Goal: Information Seeking & Learning: Learn about a topic

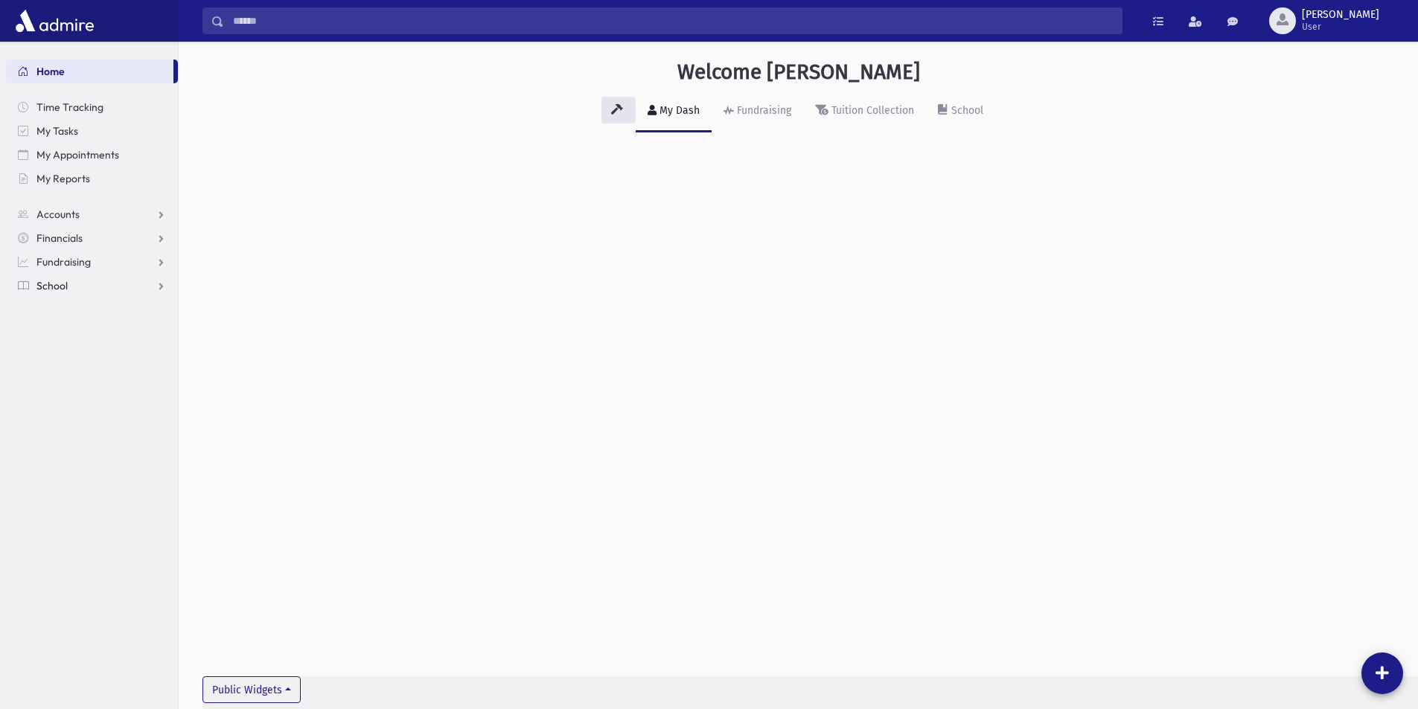
click at [156, 277] on link "School" at bounding box center [92, 286] width 172 height 24
click at [130, 297] on link "School" at bounding box center [92, 286] width 172 height 24
click at [101, 278] on link "School" at bounding box center [92, 286] width 172 height 24
click at [66, 303] on span "Students" at bounding box center [65, 309] width 41 height 13
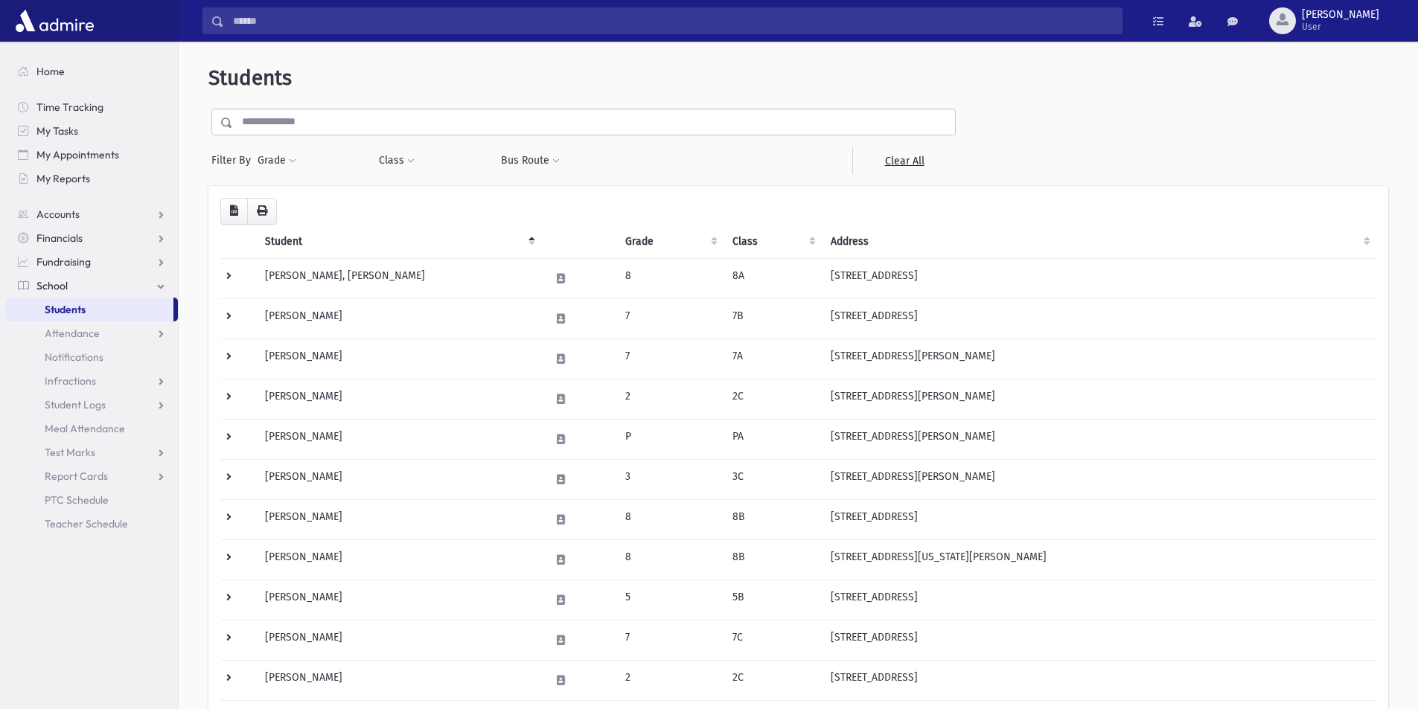
click at [383, 118] on input "text" at bounding box center [594, 122] width 722 height 27
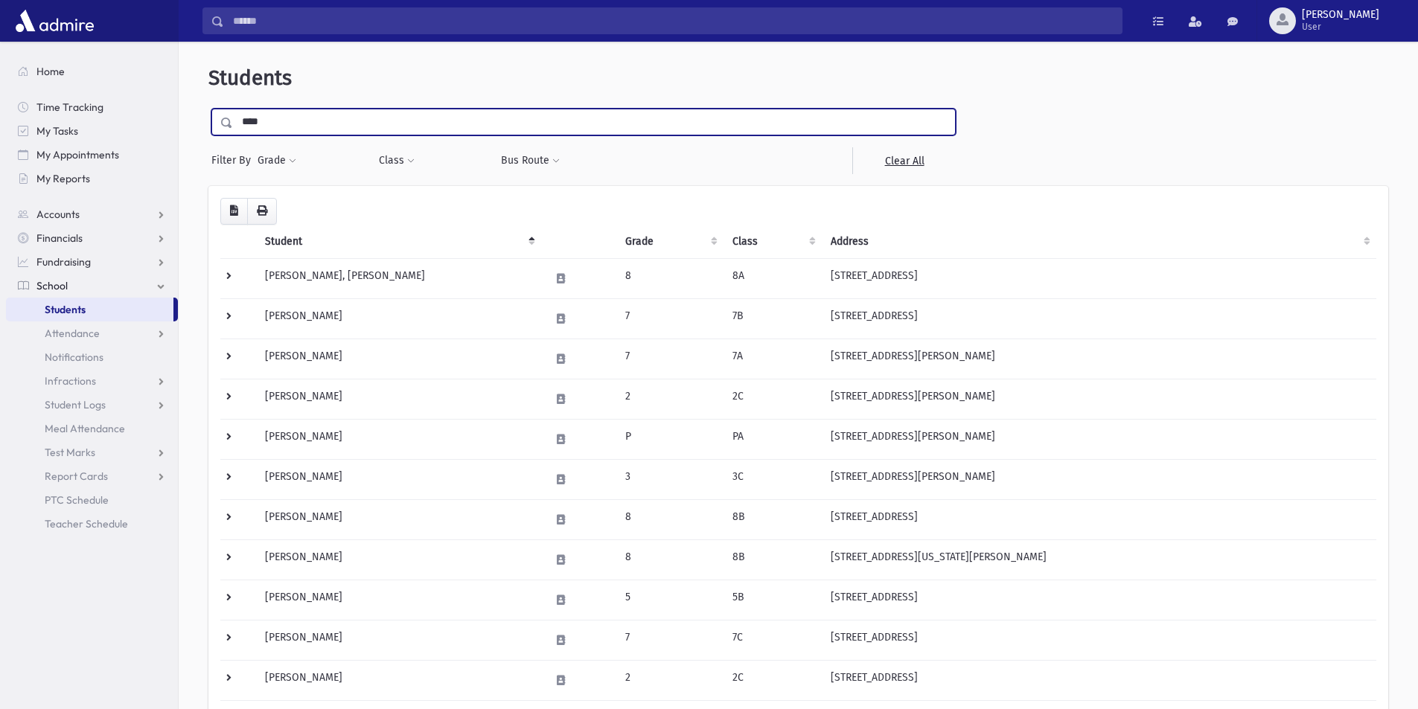
type input "****"
click at [208, 109] on input "submit" at bounding box center [229, 119] width 42 height 20
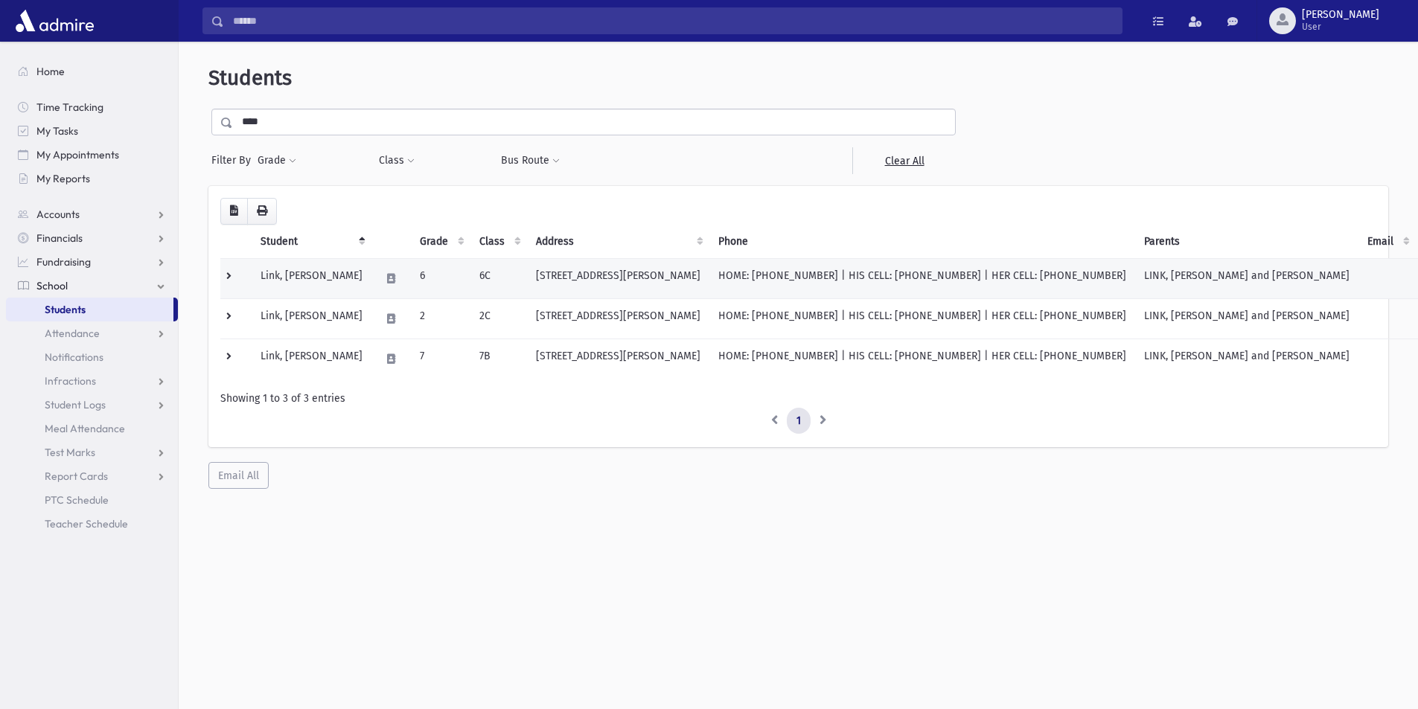
drag, startPoint x: 319, startPoint y: 240, endPoint x: 323, endPoint y: 259, distance: 19.7
click at [319, 245] on th "Student" at bounding box center [312, 242] width 120 height 34
click at [328, 262] on td "Link, Yisroel" at bounding box center [312, 278] width 120 height 40
click at [307, 291] on td "Link, Yisroel" at bounding box center [312, 278] width 120 height 40
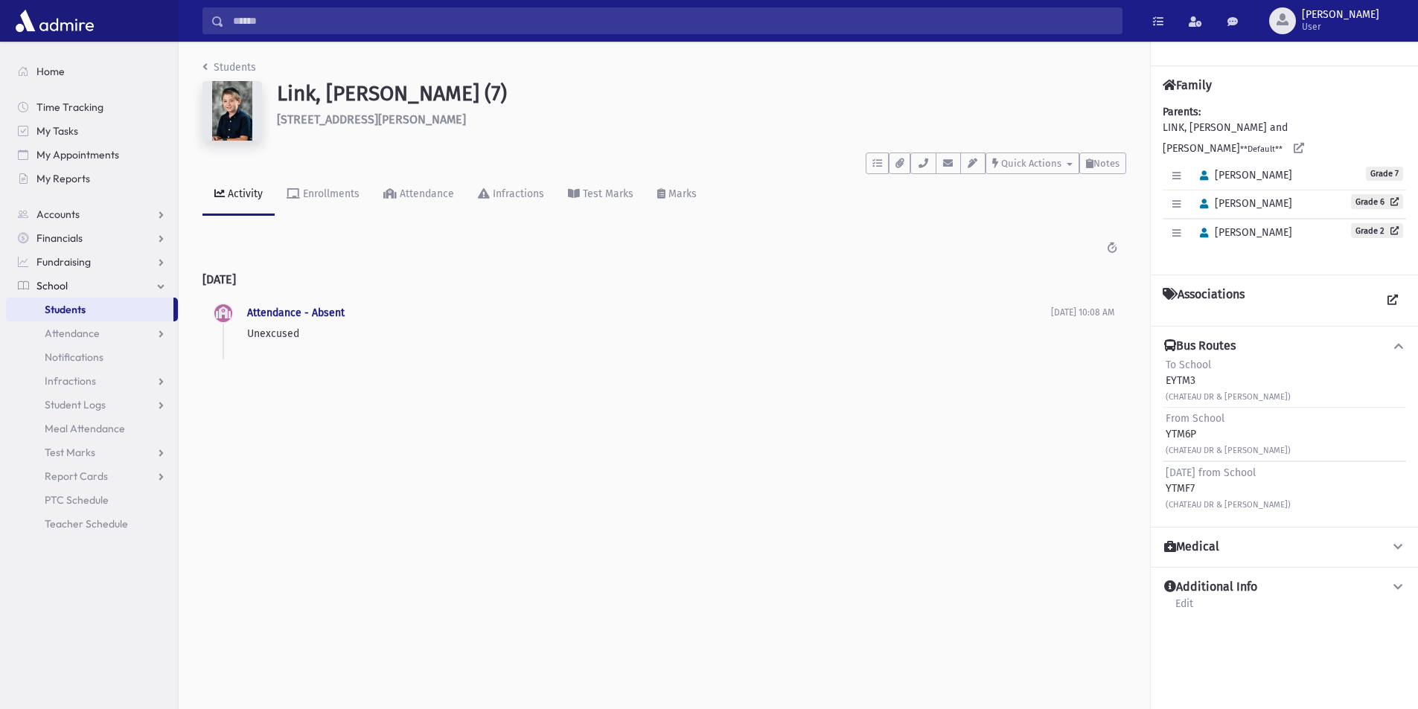
click at [303, 325] on div "Attendance - Absent Unexcused 9/8/2025 10:08 AM" at bounding box center [649, 322] width 804 height 37
drag, startPoint x: 304, startPoint y: 351, endPoint x: 208, endPoint y: 348, distance: 96.1
click at [208, 348] on ul "Attendance - Absent Unexcused 9/8/2025 10:08 AM 9/8/2025 10:08 AM" at bounding box center [664, 333] width 924 height 58
click at [318, 321] on div "Attendance - Absent Unexcused 9/8/2025 10:08 AM" at bounding box center [649, 322] width 804 height 37
drag, startPoint x: 322, startPoint y: 368, endPoint x: 289, endPoint y: 320, distance: 58.4
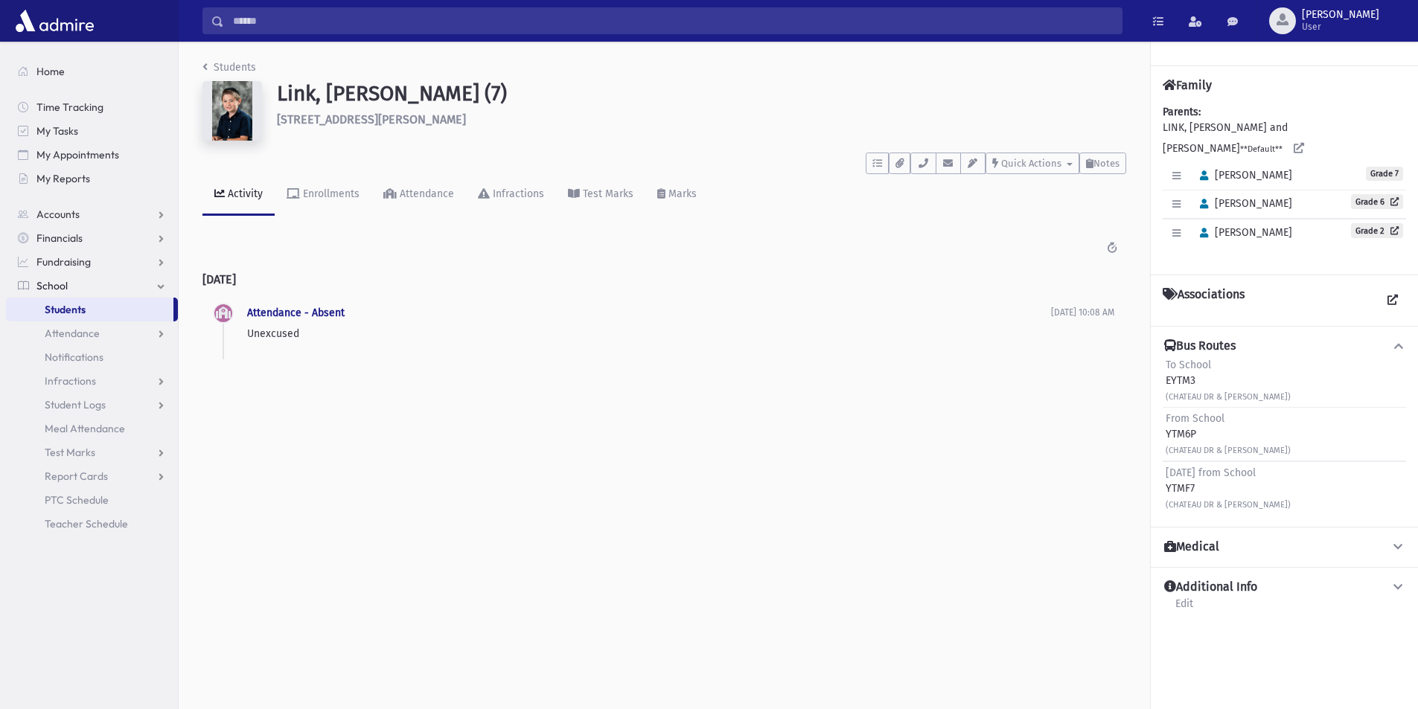
click at [319, 348] on div "Students Link, Yisroel (7) 128 Ricky Lane Lakewood **** To Do's No open tasks S…" at bounding box center [664, 217] width 971 height 351
click at [316, 189] on div "Enrollments" at bounding box center [330, 194] width 60 height 13
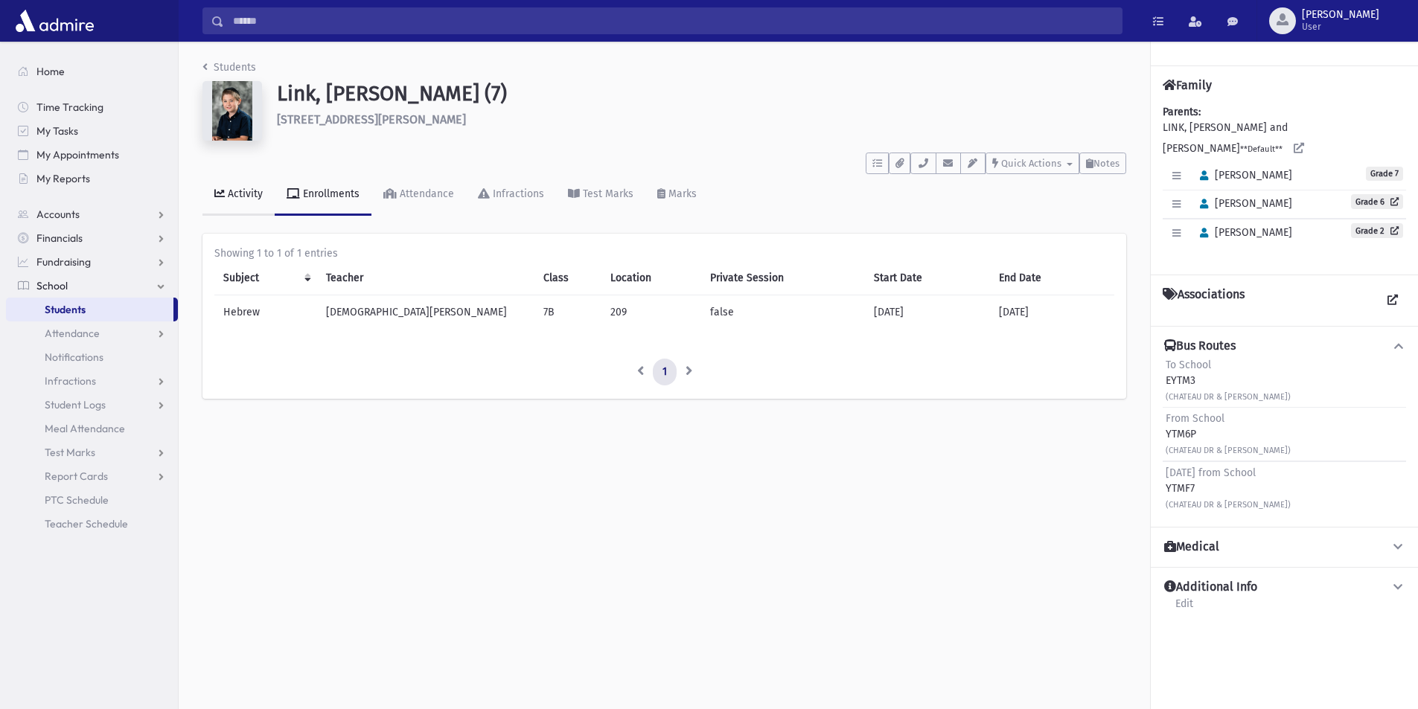
click at [248, 192] on div "Activity" at bounding box center [244, 194] width 38 height 13
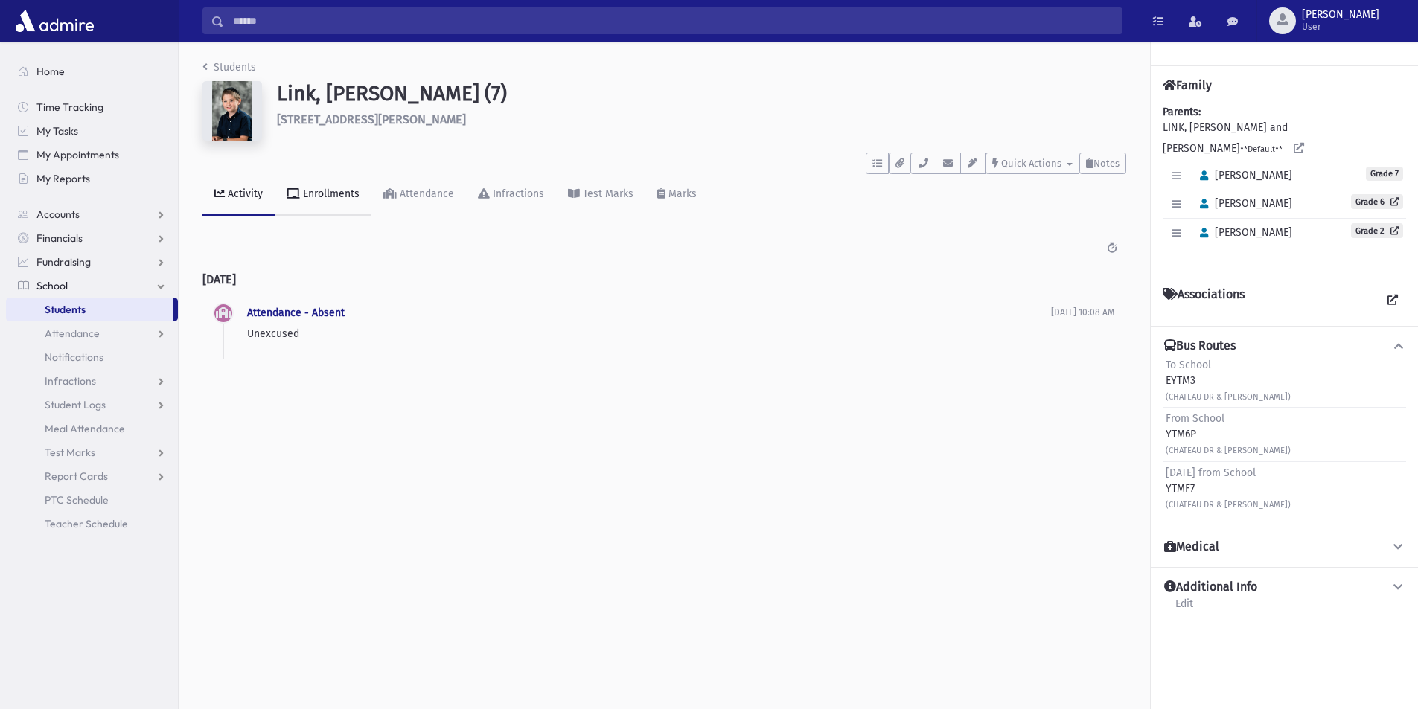
click at [336, 191] on div "Enrollments" at bounding box center [330, 194] width 60 height 13
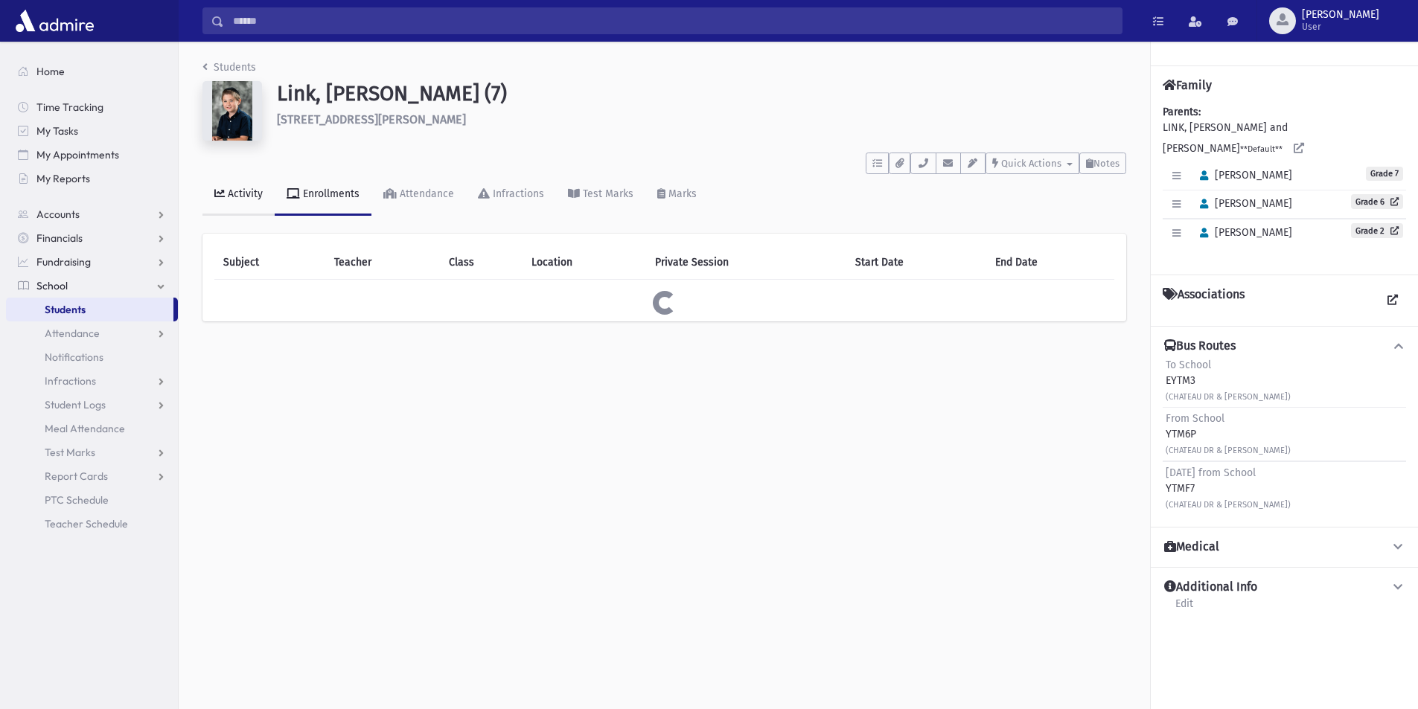
click at [252, 184] on link "Activity" at bounding box center [238, 195] width 72 height 42
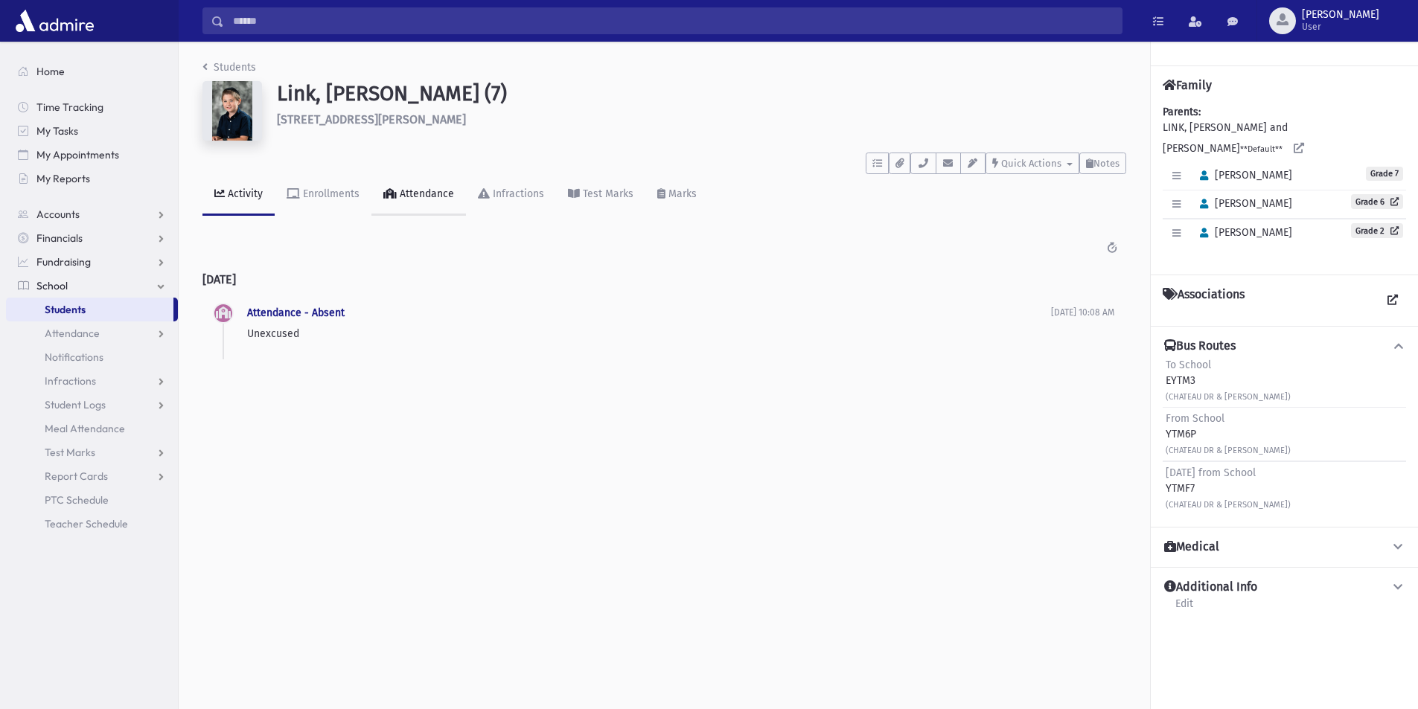
click at [375, 183] on link "Attendance" at bounding box center [418, 195] width 95 height 42
click at [529, 188] on div "Infractions" at bounding box center [517, 194] width 54 height 13
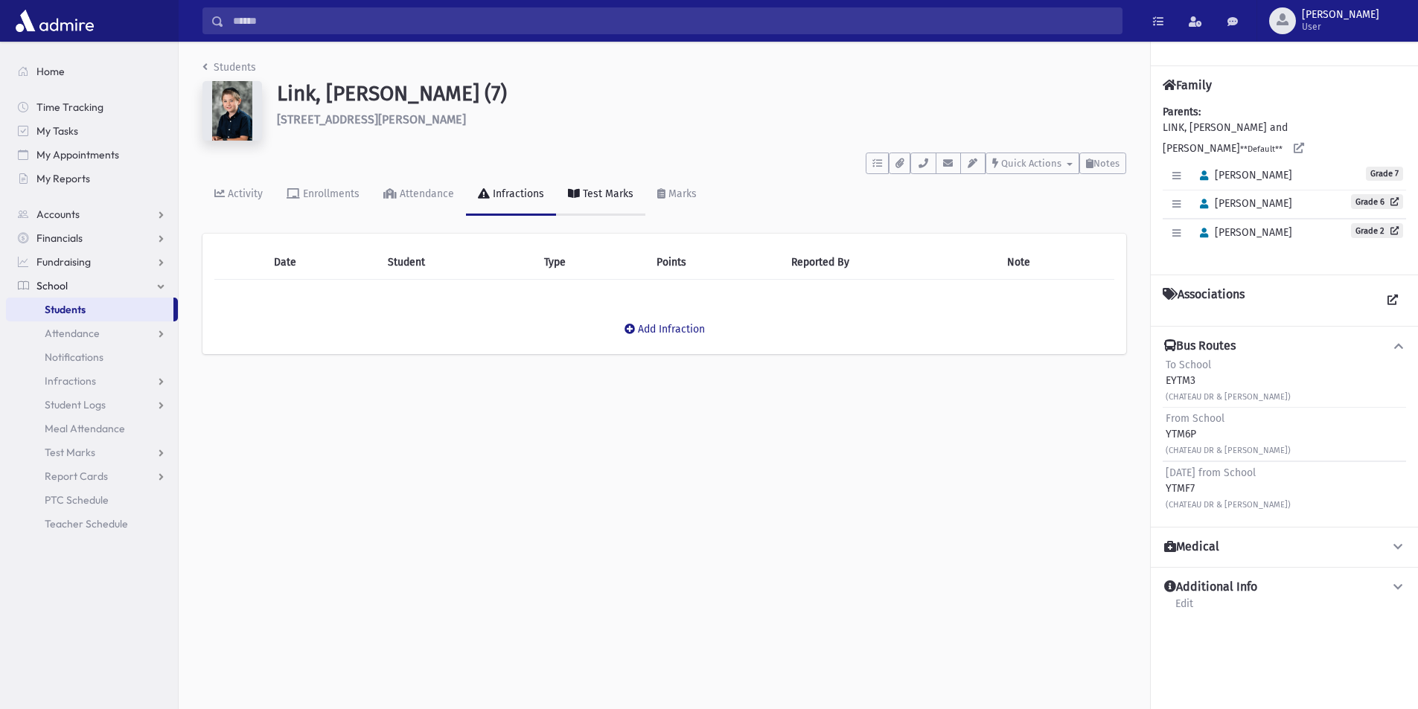
click at [605, 190] on div "Test Marks" at bounding box center [607, 194] width 54 height 13
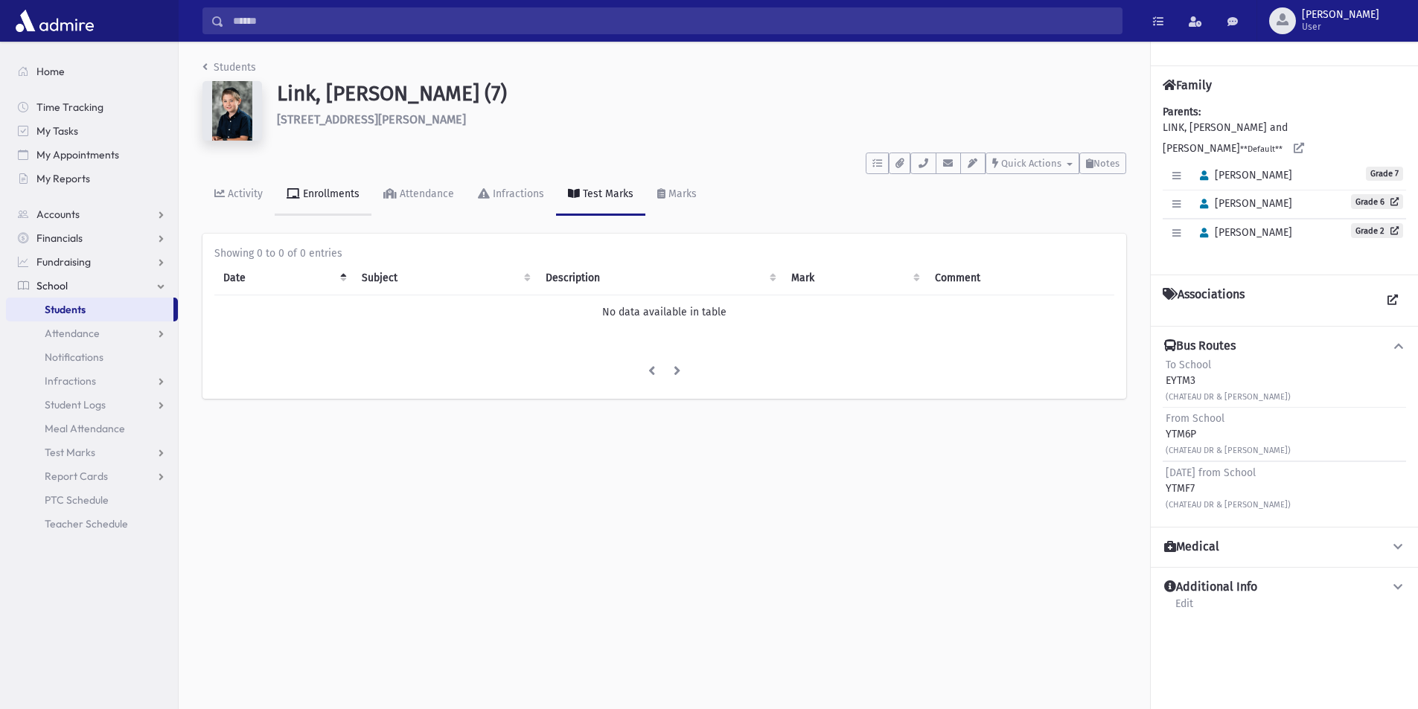
click at [359, 204] on link "Enrollments" at bounding box center [323, 195] width 97 height 42
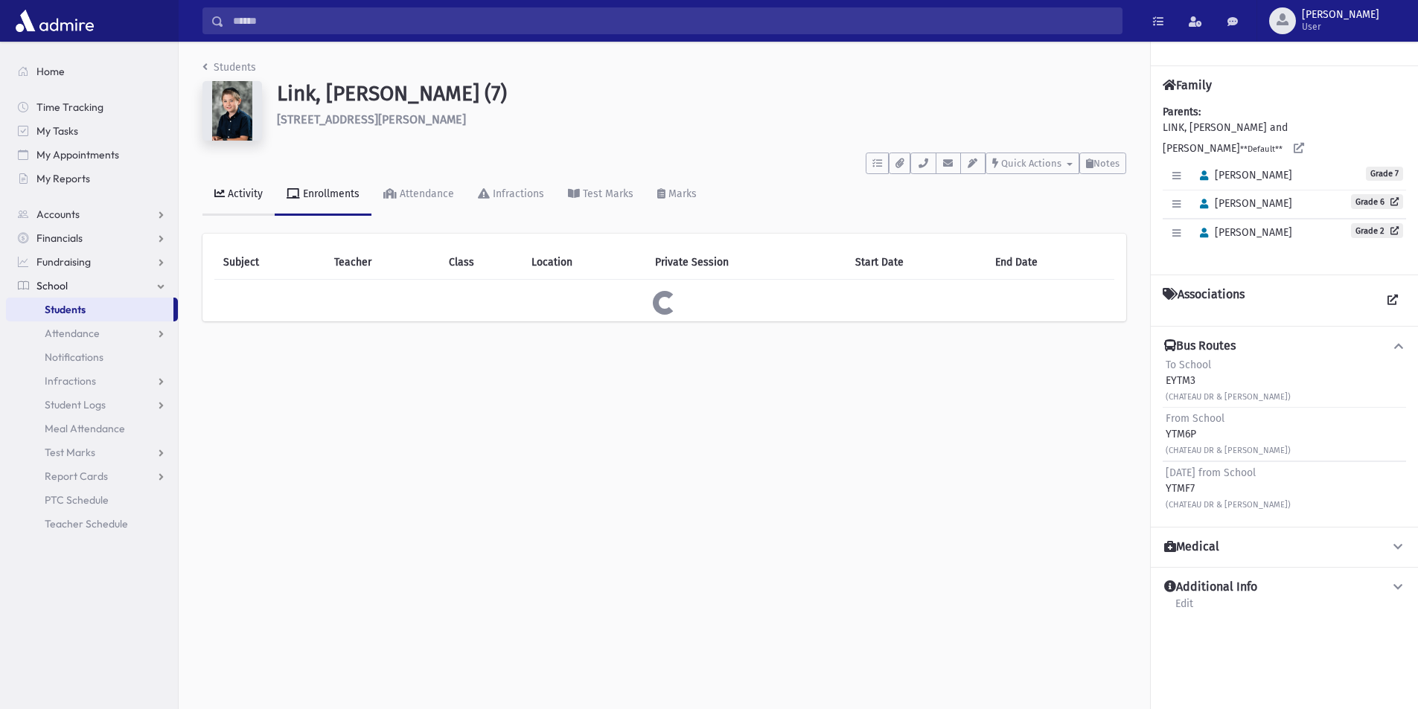
click at [267, 203] on link "Activity" at bounding box center [238, 195] width 72 height 42
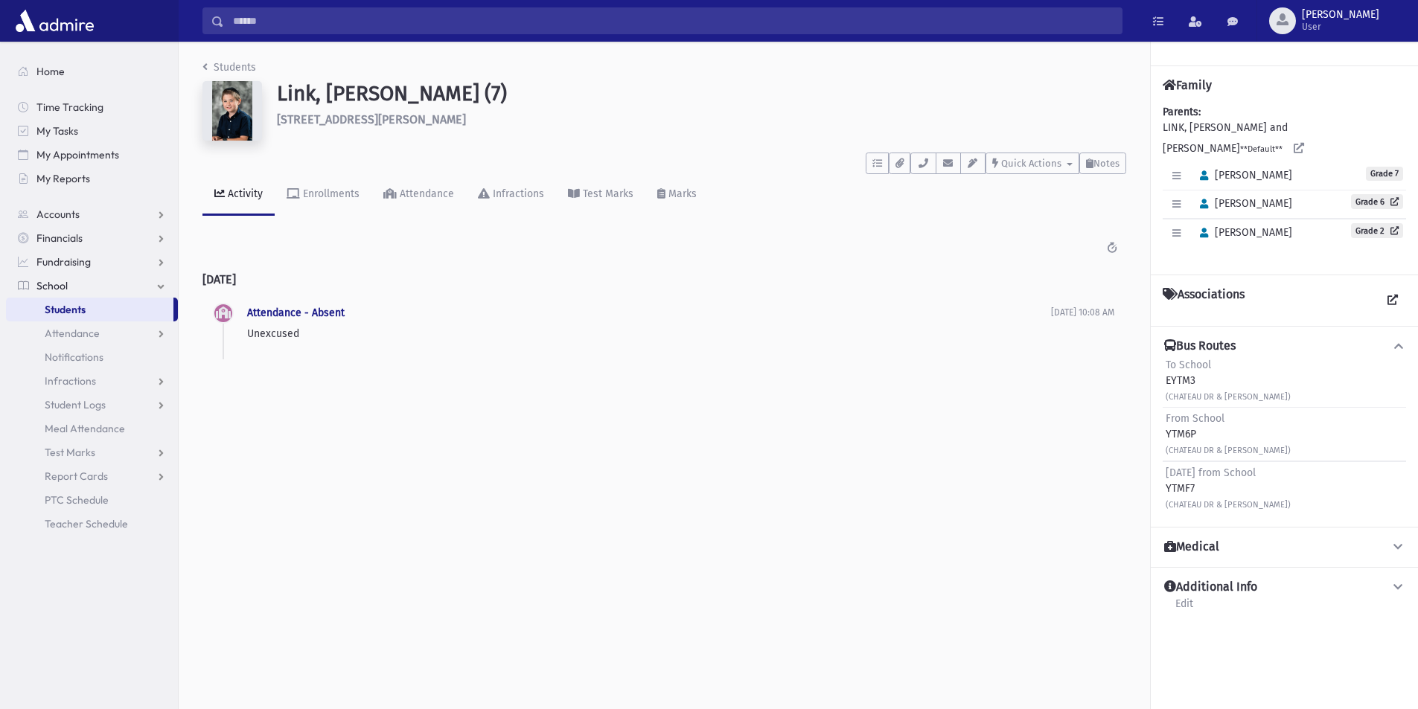
click at [71, 313] on span "Students" at bounding box center [65, 309] width 41 height 13
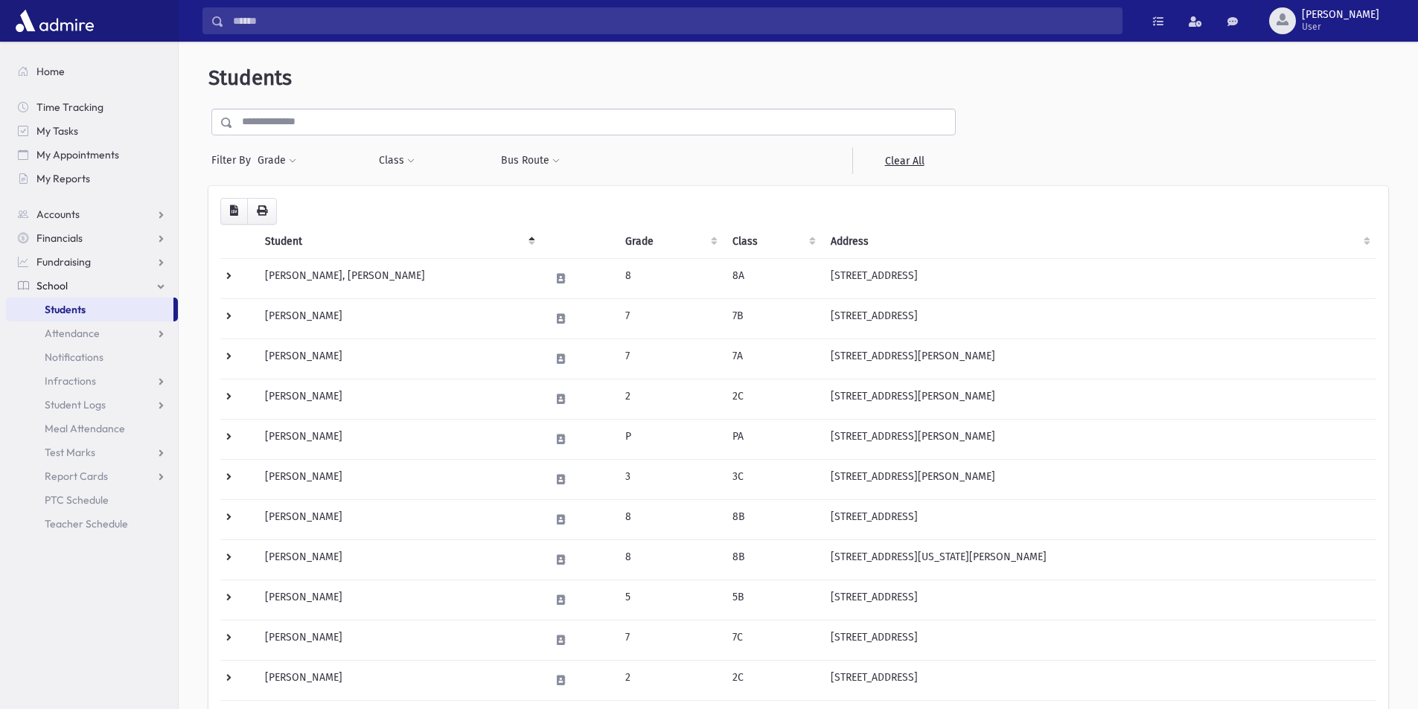
click at [261, 124] on input "text" at bounding box center [594, 122] width 722 height 27
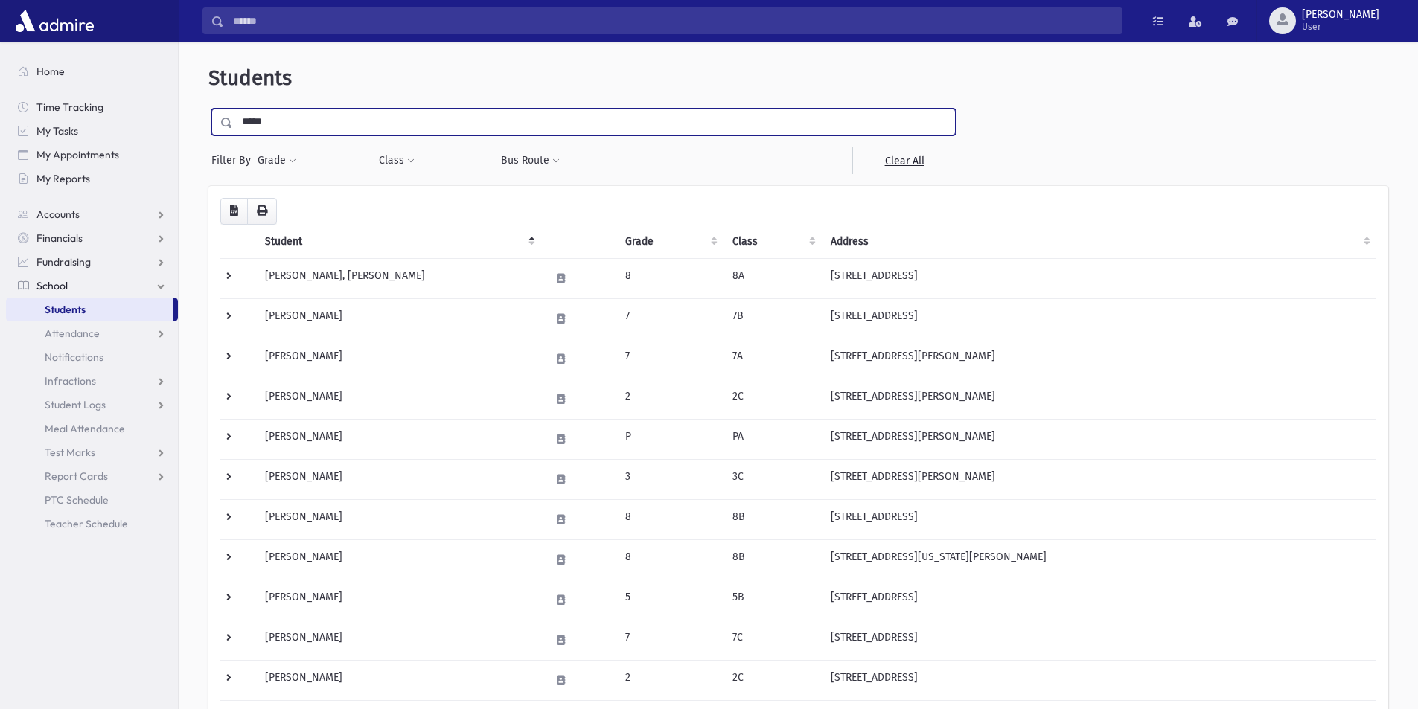
type input "*****"
click at [208, 109] on input "submit" at bounding box center [229, 119] width 42 height 20
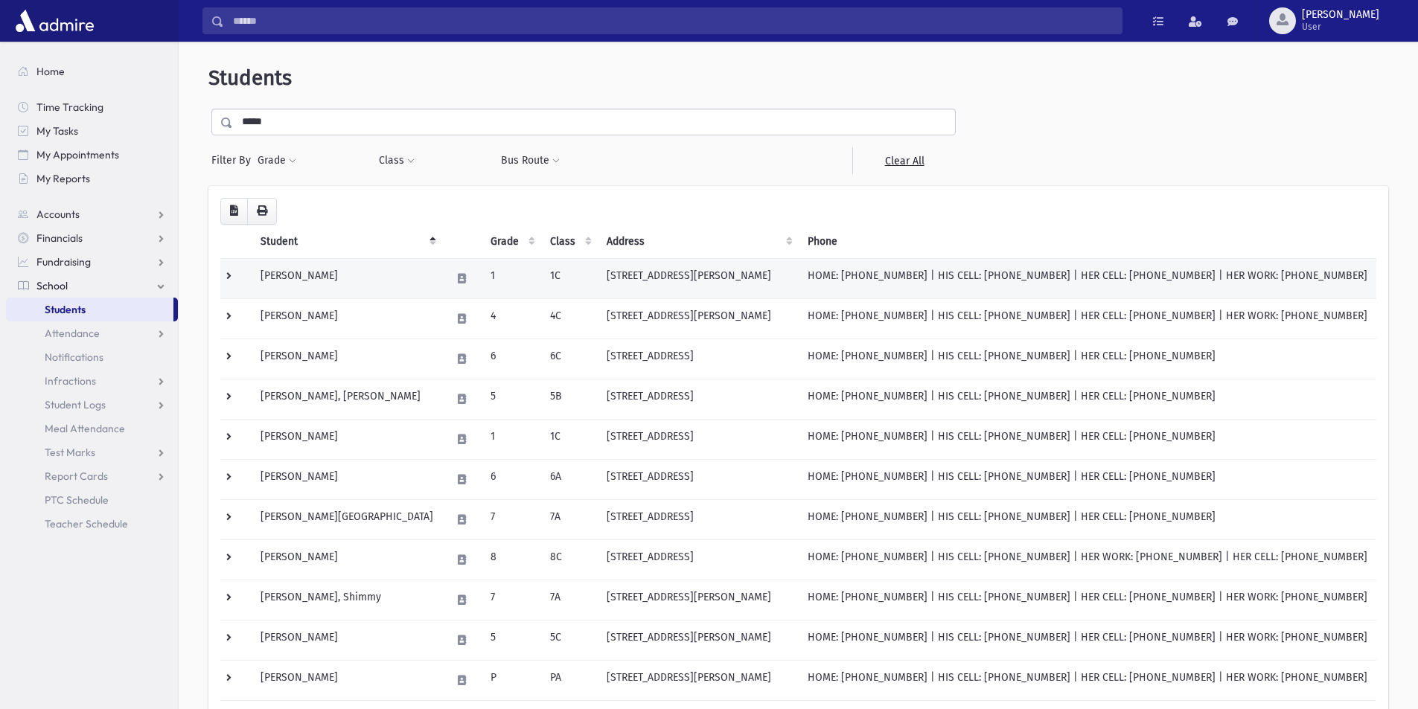
click at [348, 275] on td "Bernstein, Shimon" at bounding box center [347, 278] width 191 height 40
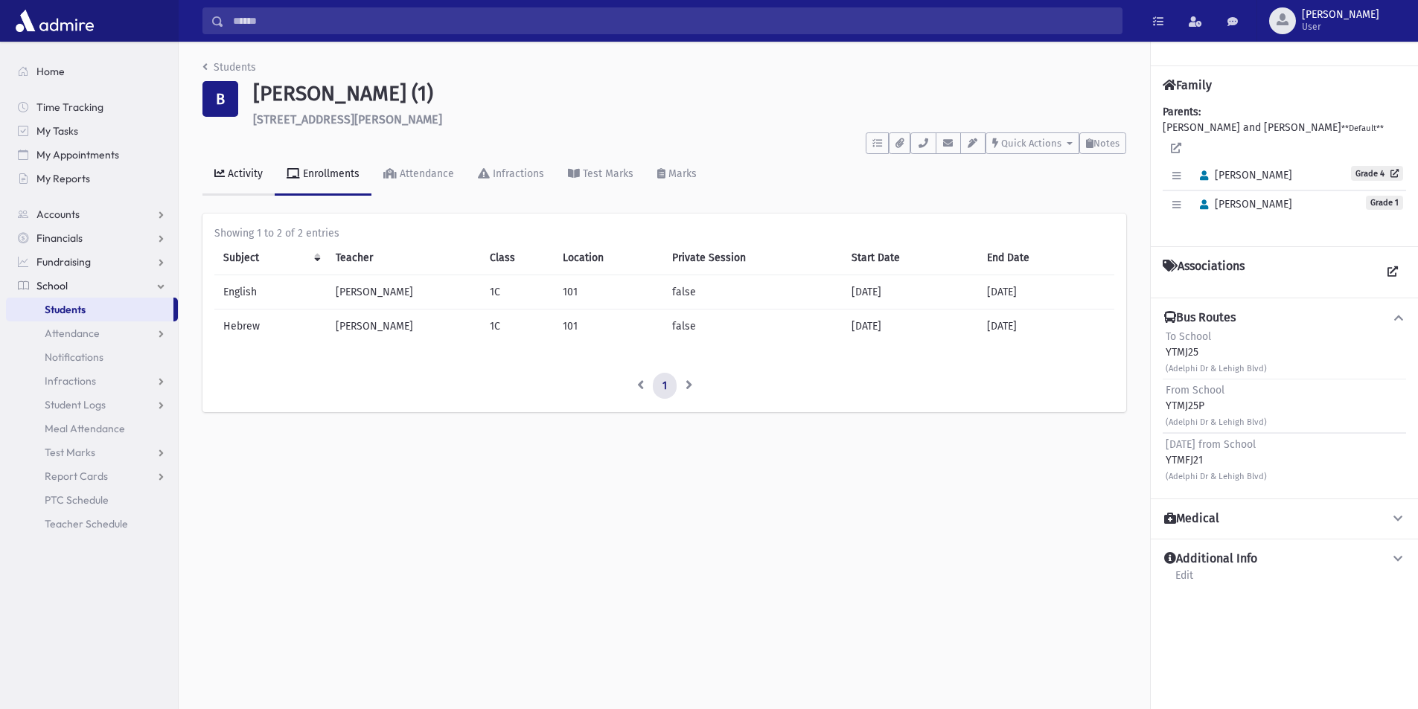
click at [247, 165] on link "Activity" at bounding box center [238, 175] width 72 height 42
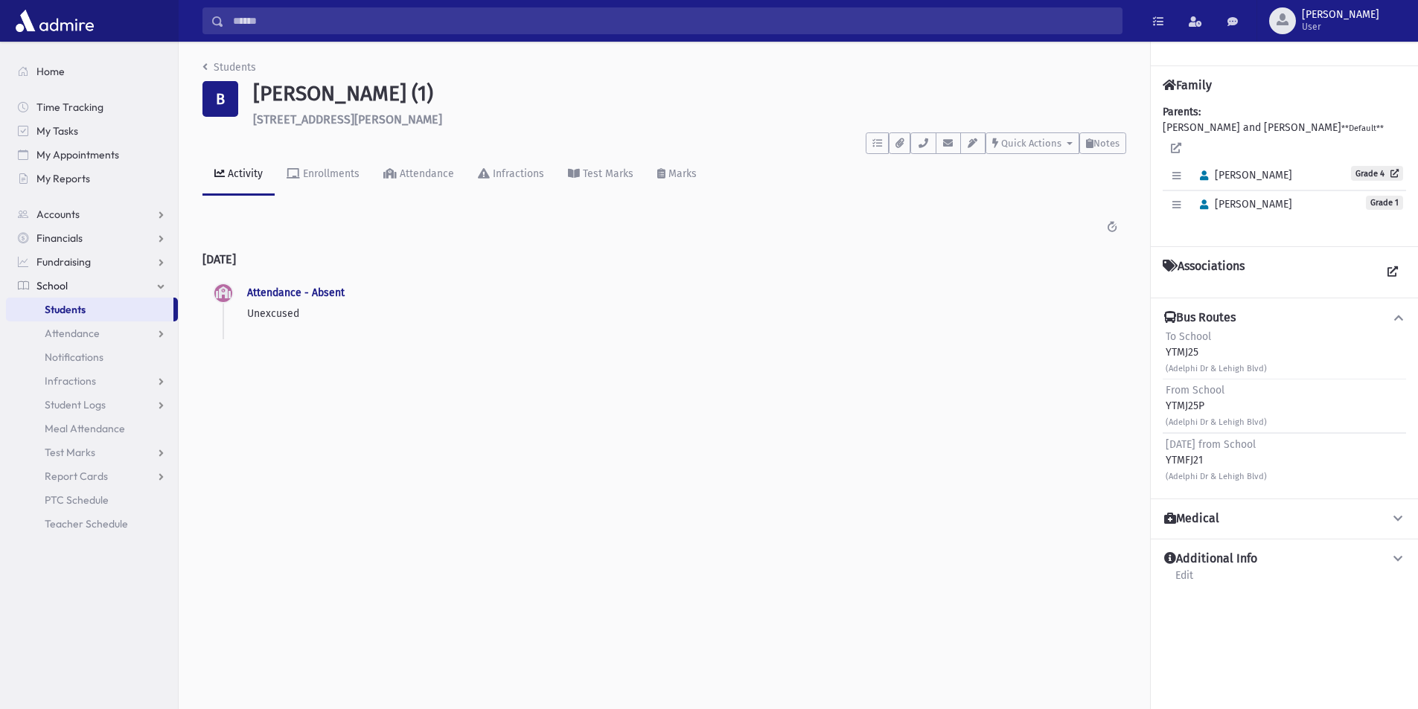
click at [291, 304] on div "Attendance - Absent Unexcused 9/10/2025 2:34 PM" at bounding box center [680, 302] width 867 height 37
click at [275, 326] on div "Attendance - Absent Unexcused 9/10/2025 2:34 PM" at bounding box center [680, 305] width 867 height 43
drag, startPoint x: 324, startPoint y: 315, endPoint x: 217, endPoint y: 304, distance: 107.0
click at [217, 304] on li "Attendance - Absent Unexcused 9/10/2025 2:34 PM" at bounding box center [664, 313] width 900 height 58
click at [266, 283] on div "Yesterday Attendance - Absent Unexcused 9/10/2025 2:34 PM" at bounding box center [664, 291] width 924 height 102
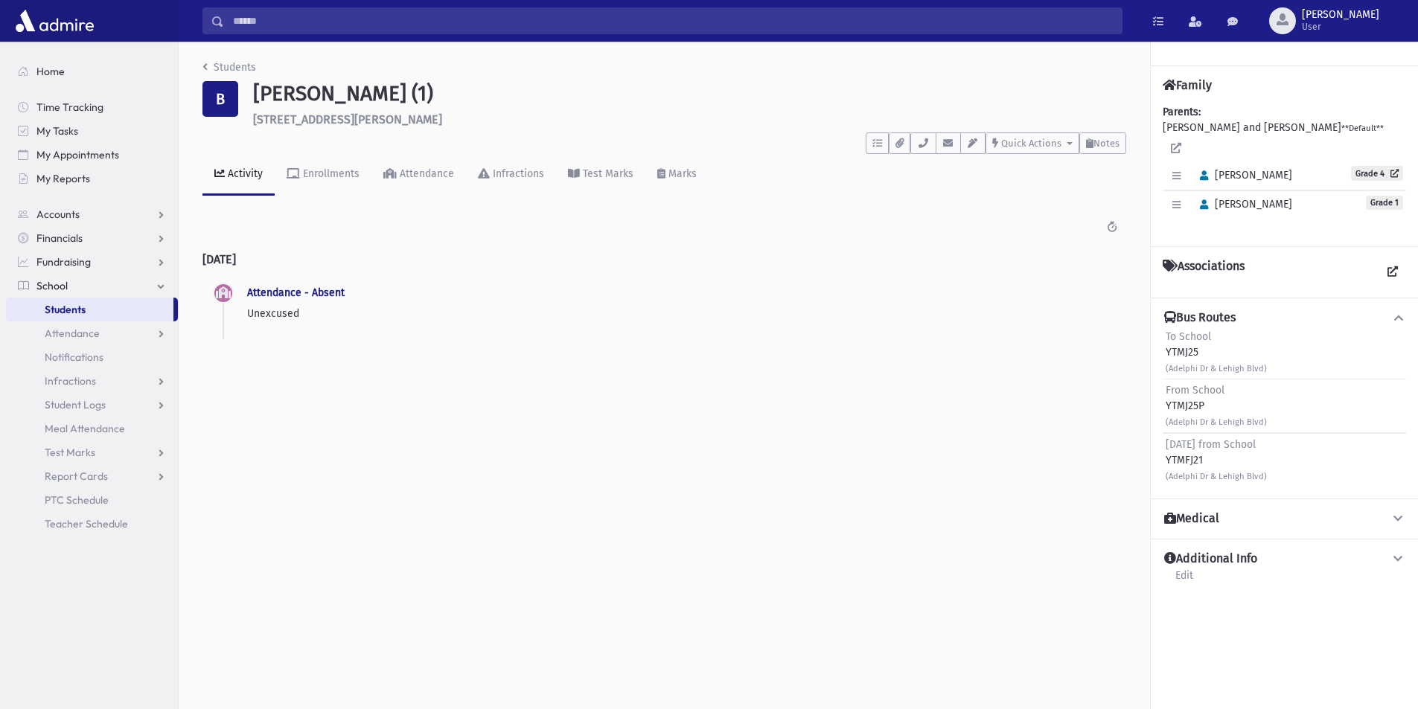
click at [244, 296] on li "Attendance - Absent Unexcused 9/10/2025 2:34 PM" at bounding box center [664, 313] width 900 height 58
click at [256, 296] on link "Attendance - Absent" at bounding box center [296, 293] width 98 height 13
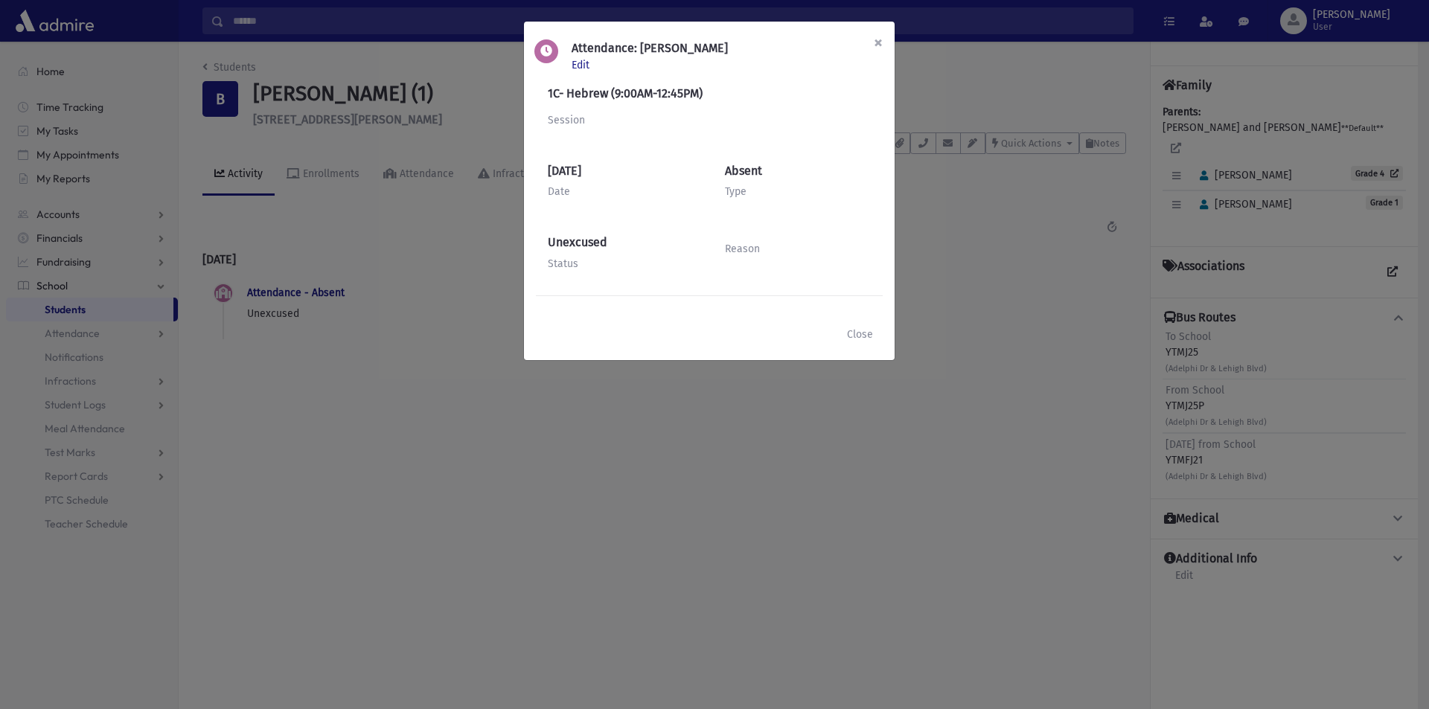
click at [872, 45] on button "×" at bounding box center [878, 43] width 33 height 42
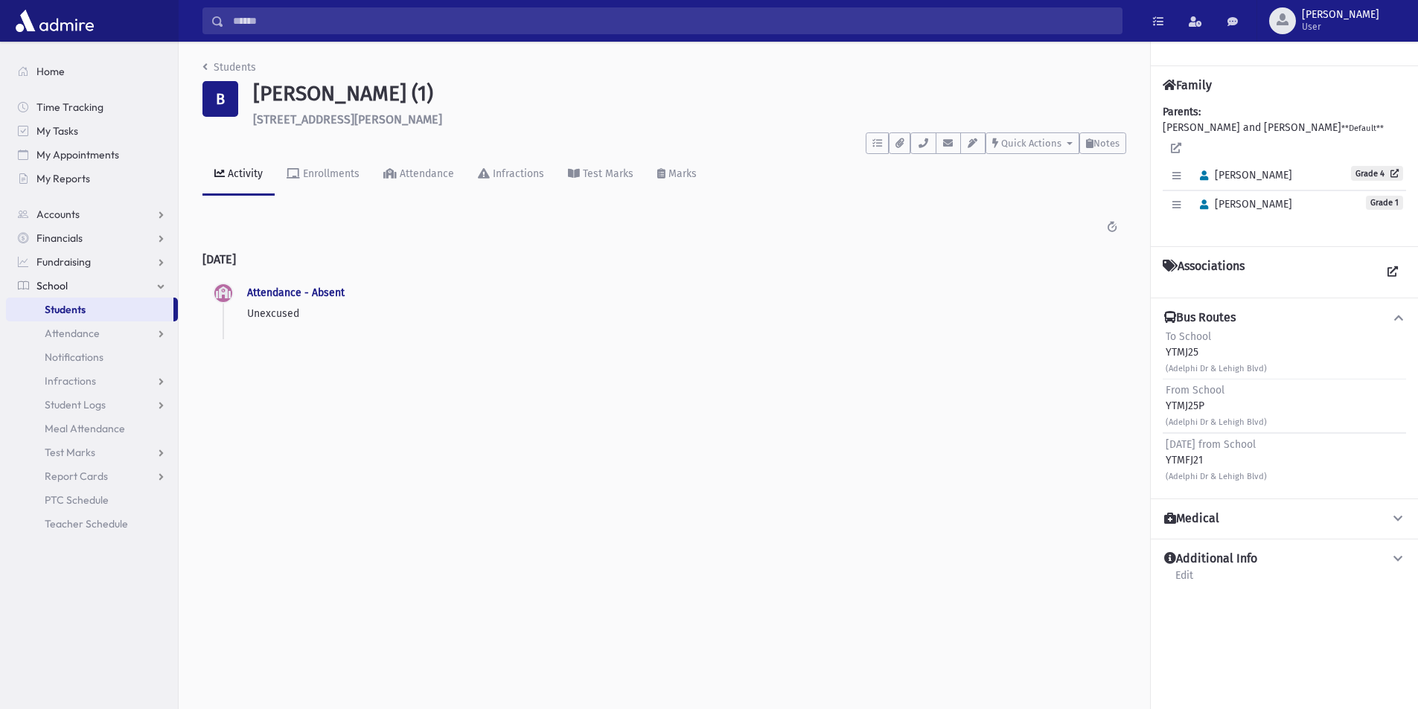
click at [1388, 499] on div "Medical Allergies: None Affiliates: EMS Malky Berger 732-267-4842 EMS Mrs. Shai…" at bounding box center [1284, 519] width 267 height 40
click at [1395, 514] on icon at bounding box center [1398, 519] width 13 height 10
click at [1399, 499] on div "Medical Allergies: None Affiliates: EMS Malky Berger 732-267-4842 EMS Mrs. Shai…" at bounding box center [1284, 615] width 267 height 232
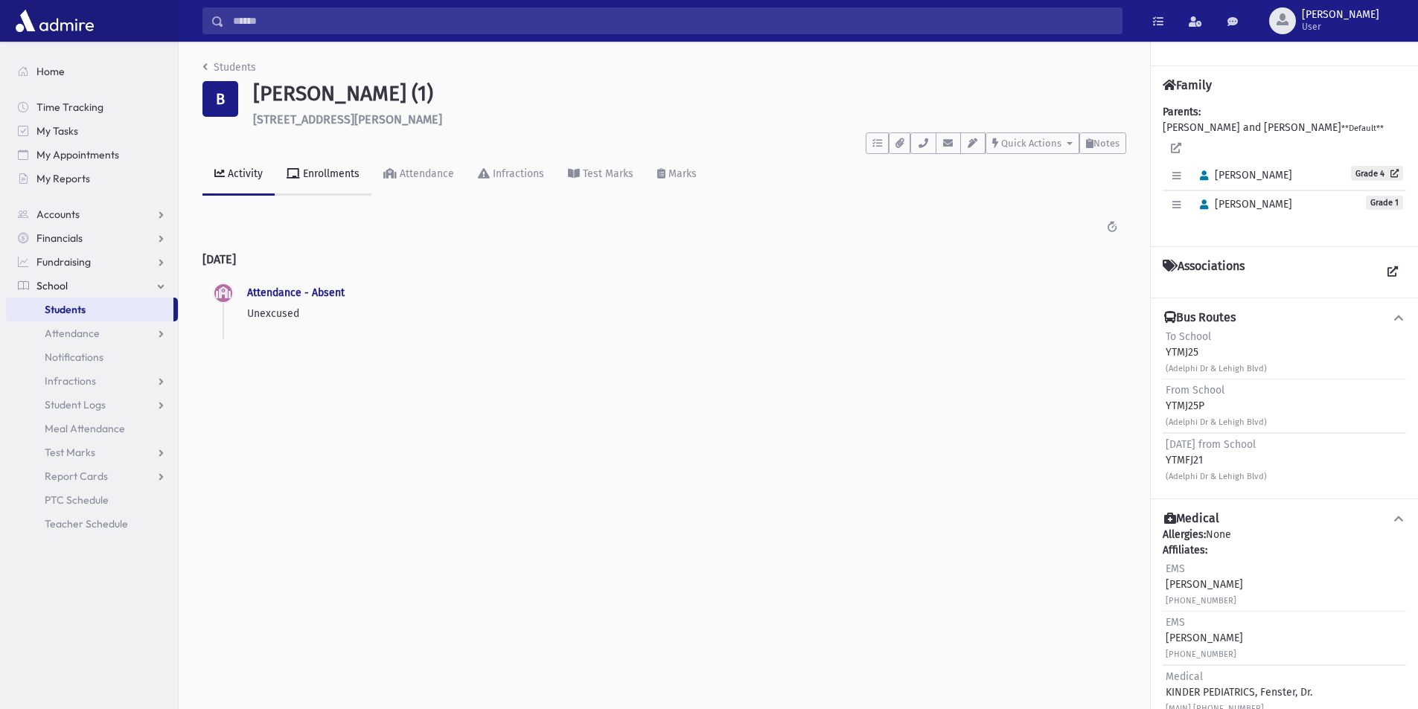
click at [316, 178] on div "Enrollments" at bounding box center [330, 173] width 60 height 13
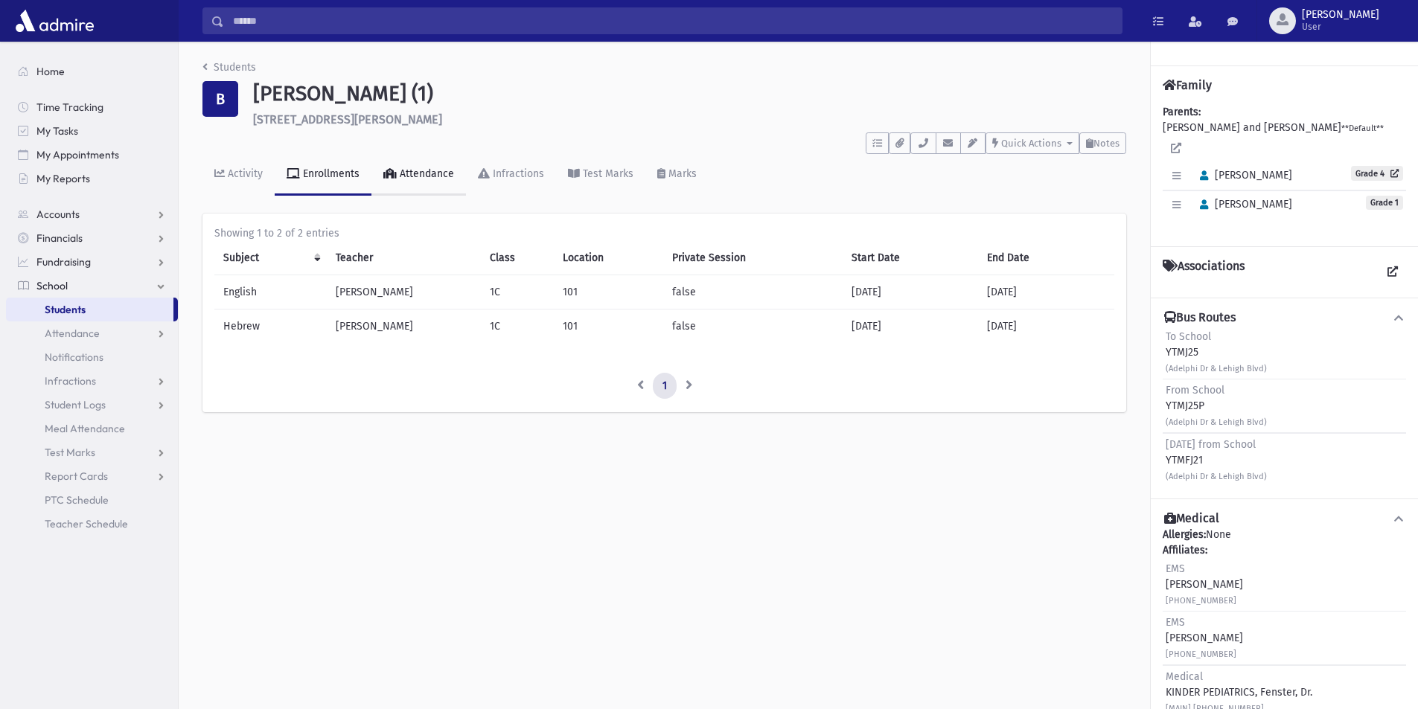
click at [418, 178] on div "Attendance" at bounding box center [425, 173] width 57 height 13
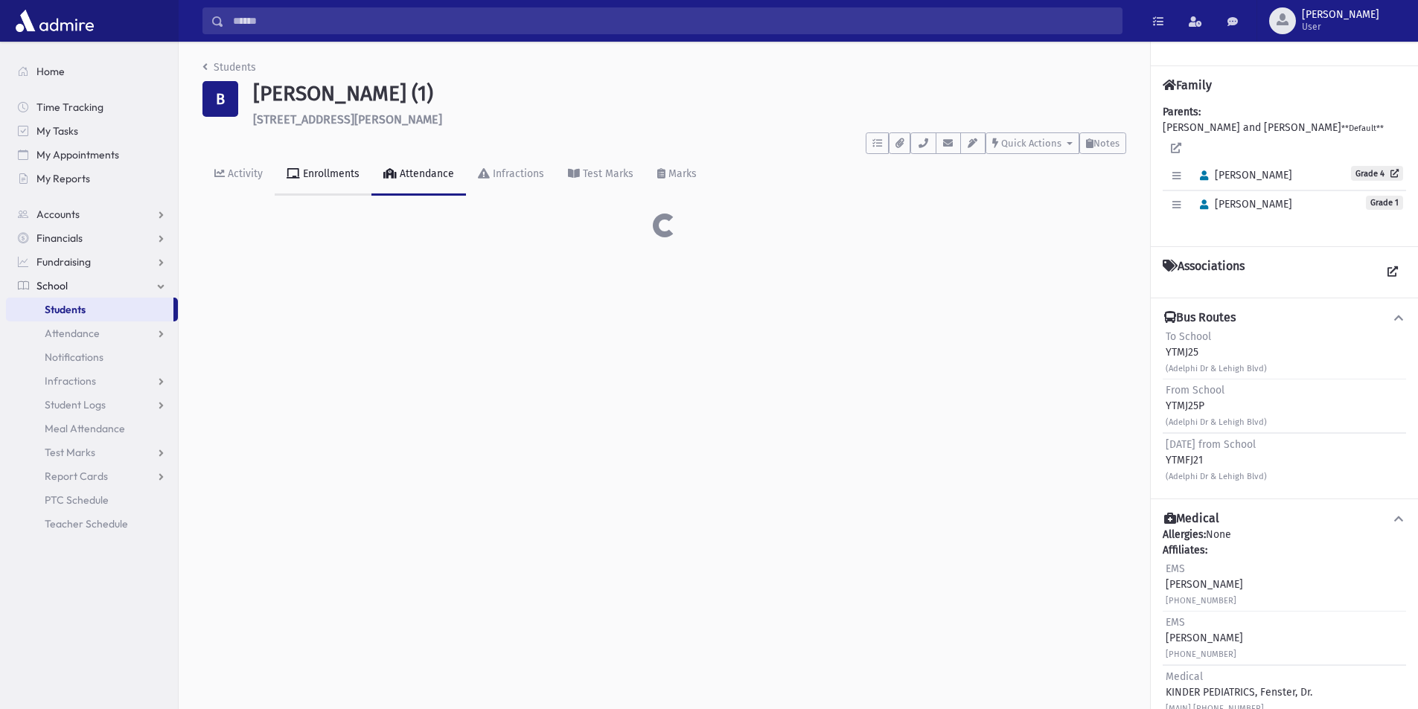
click at [344, 173] on div "Enrollments" at bounding box center [330, 173] width 60 height 13
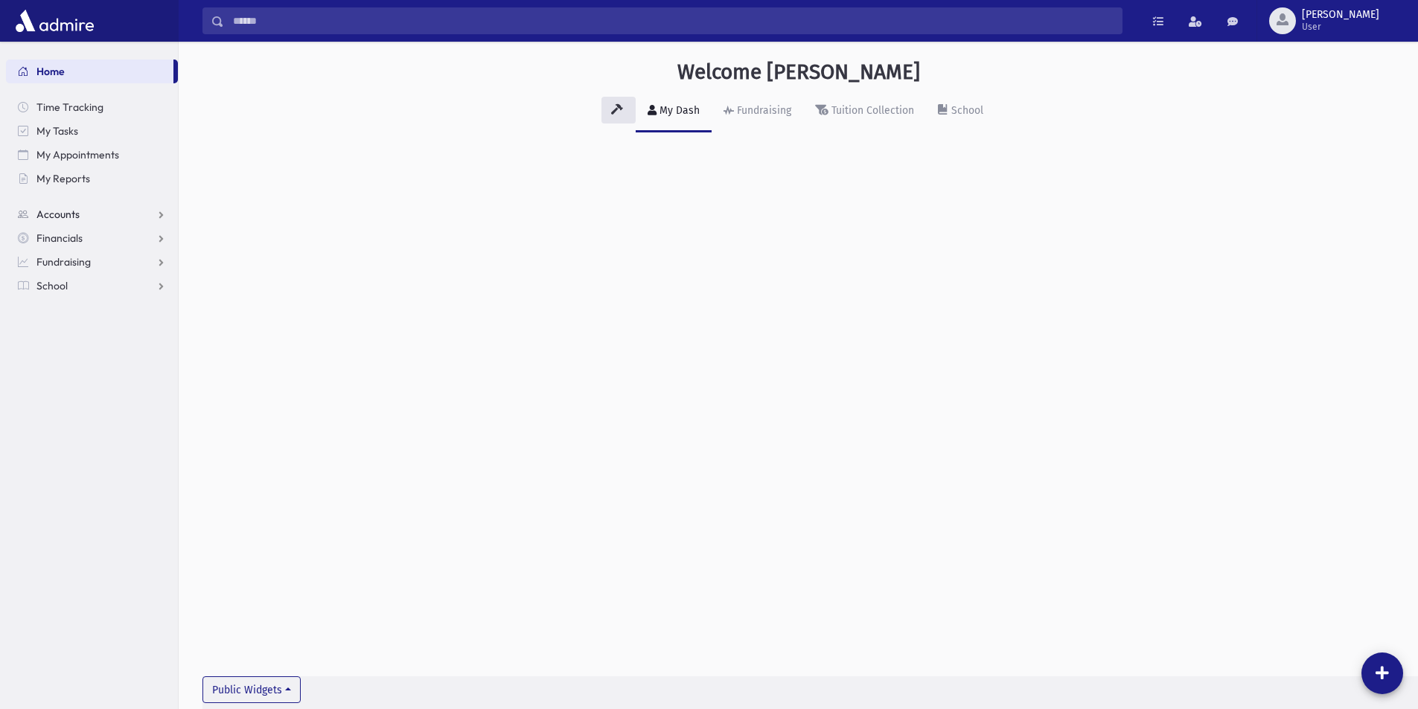
click at [117, 211] on link "Accounts" at bounding box center [92, 214] width 172 height 24
click at [69, 325] on link "School" at bounding box center [92, 334] width 172 height 24
click at [81, 304] on span "Students" at bounding box center [65, 309] width 41 height 13
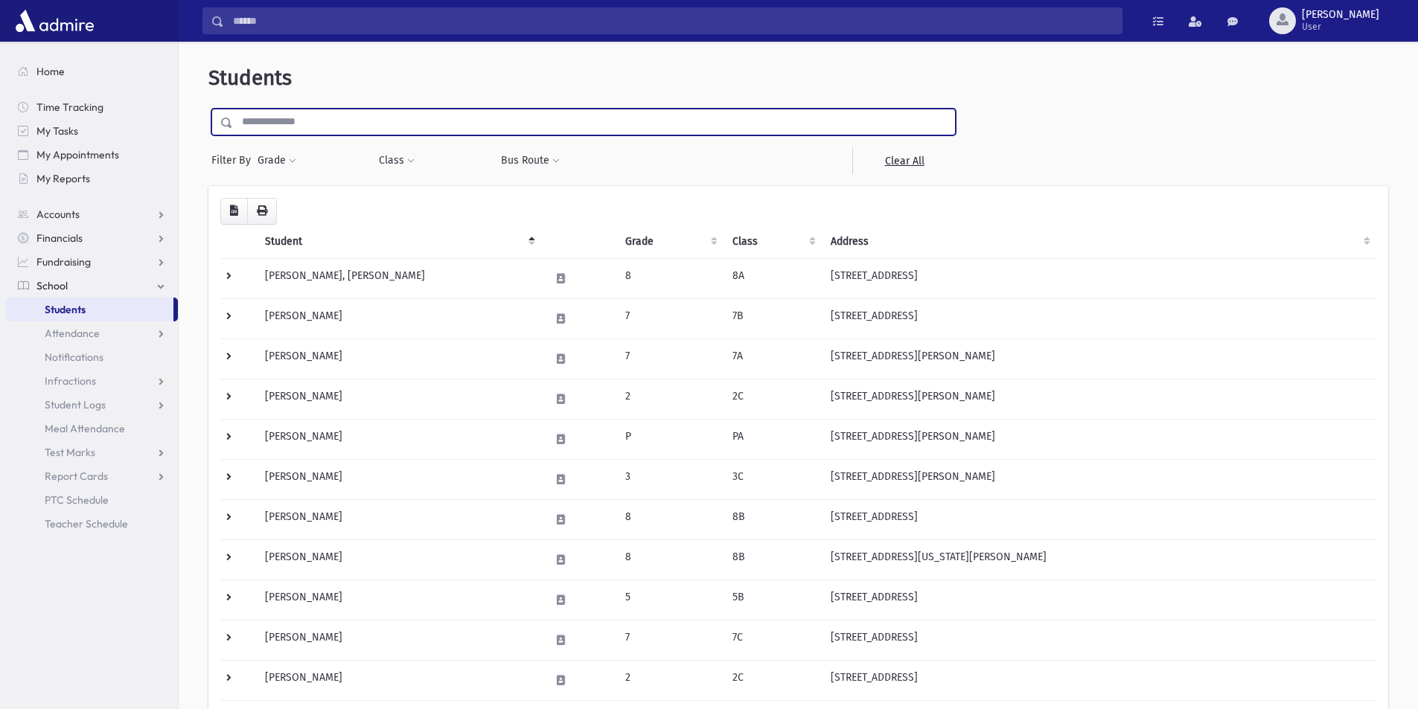
click at [444, 122] on input "text" at bounding box center [594, 122] width 722 height 27
type input "*********"
click at [208, 109] on input "submit" at bounding box center [229, 119] width 42 height 20
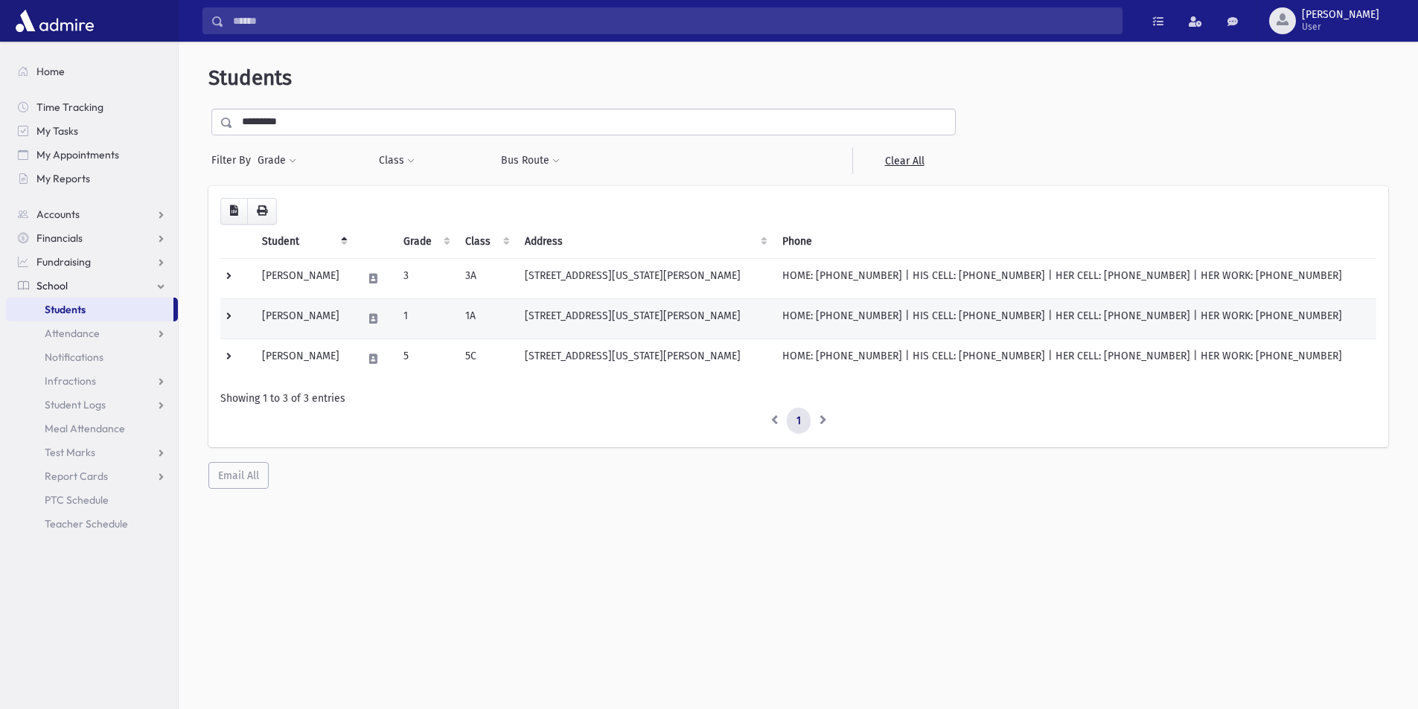
click at [624, 322] on td "[STREET_ADDRESS][US_STATE][PERSON_NAME]" at bounding box center [645, 319] width 258 height 40
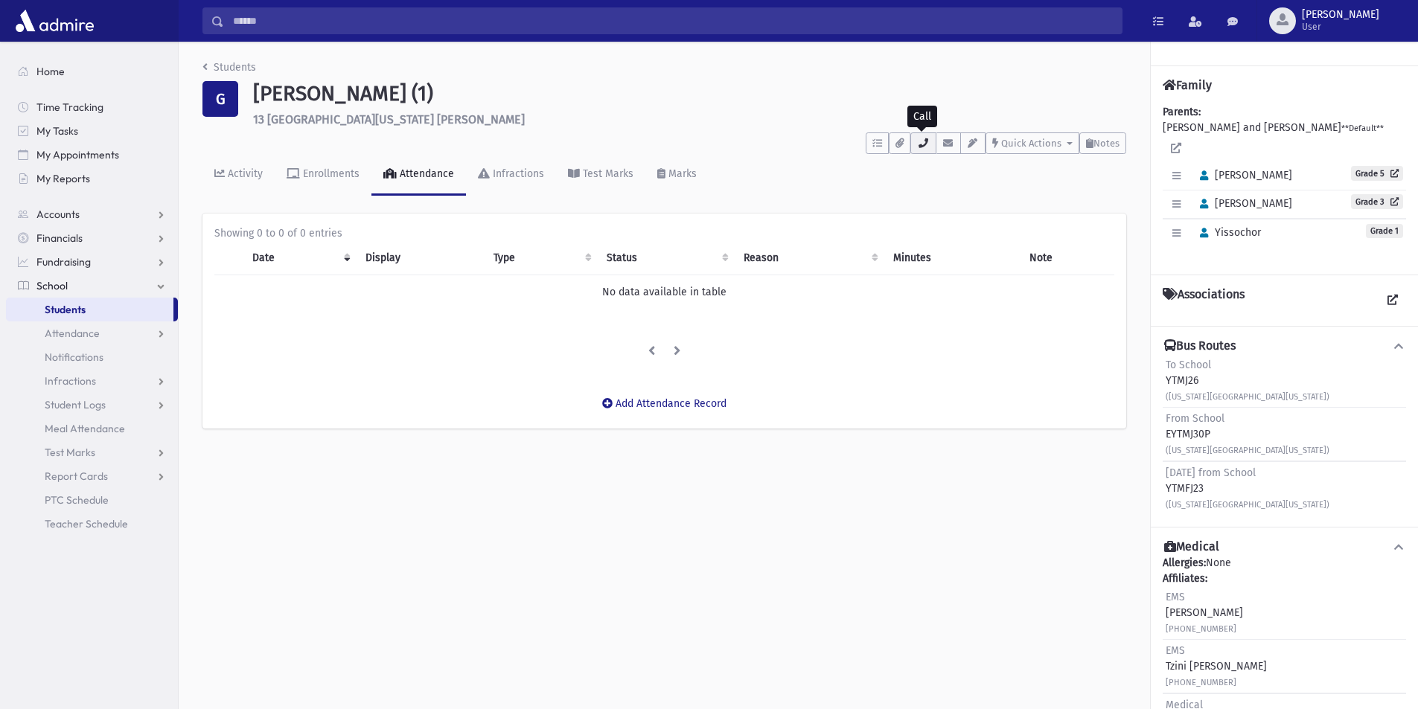
click at [914, 134] on button "button" at bounding box center [922, 144] width 25 height 22
